Goal: Transaction & Acquisition: Download file/media

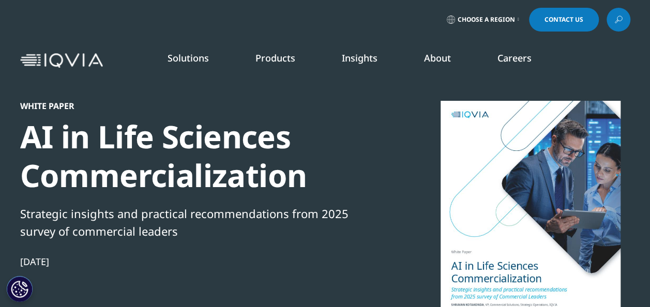
scroll to position [141, 610]
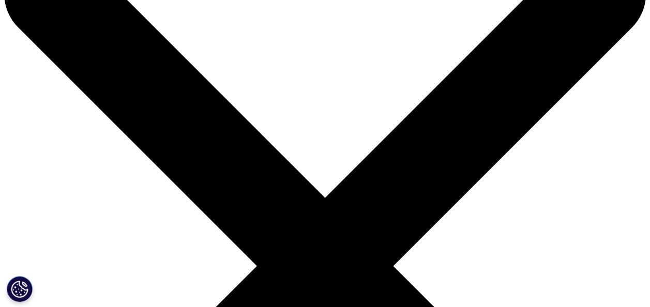
scroll to position [41, 0]
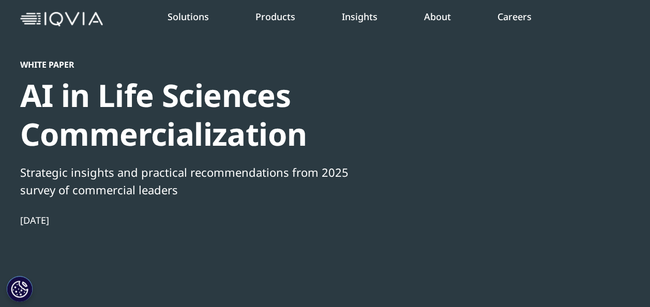
click at [506, 208] on div at bounding box center [531, 175] width 200 height 233
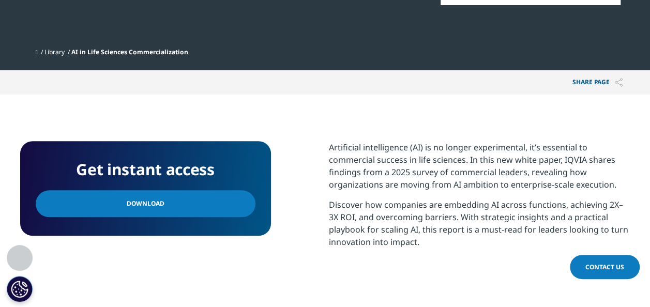
scroll to position [331, 0]
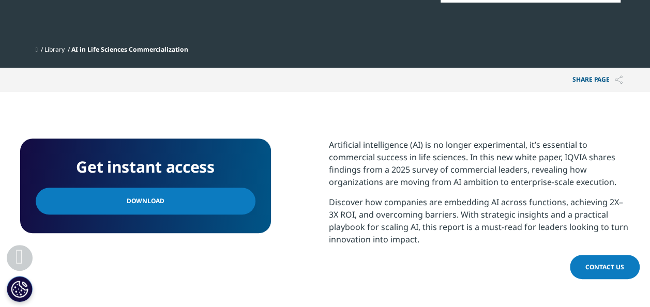
click at [181, 200] on link "Download" at bounding box center [146, 201] width 220 height 27
